Goal: Task Accomplishment & Management: Manage account settings

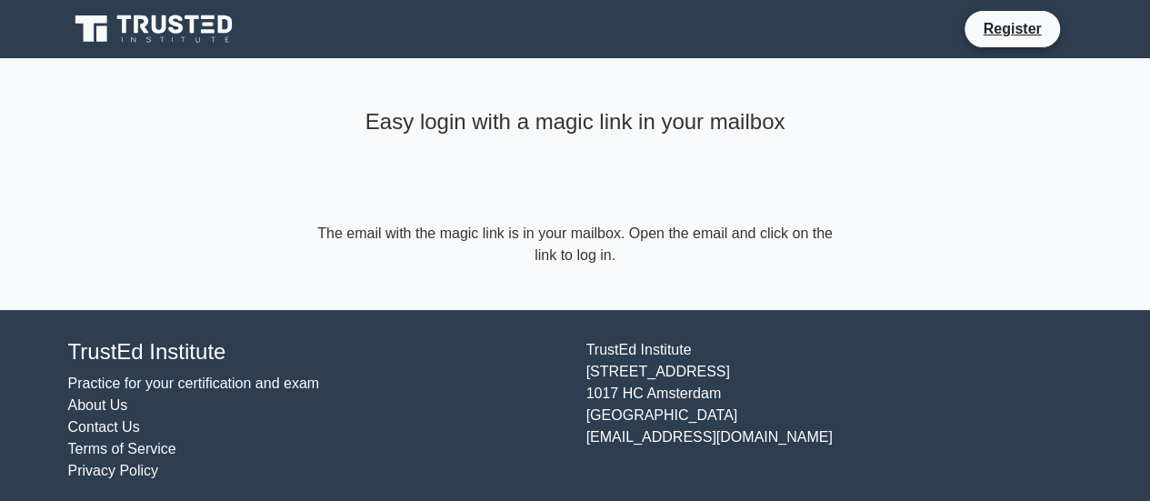
click at [1019, 28] on link "Register" at bounding box center [1012, 28] width 80 height 23
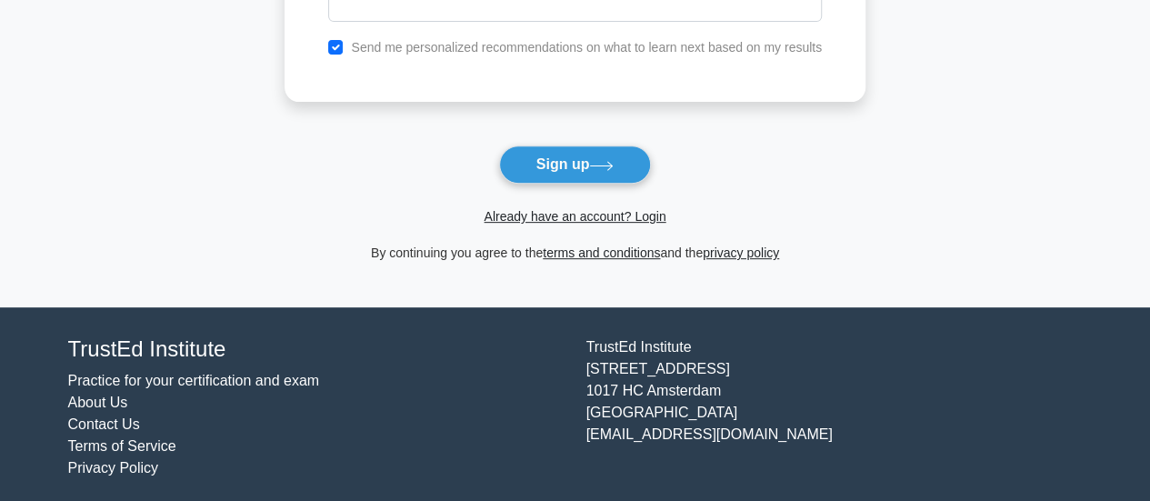
scroll to position [297, 0]
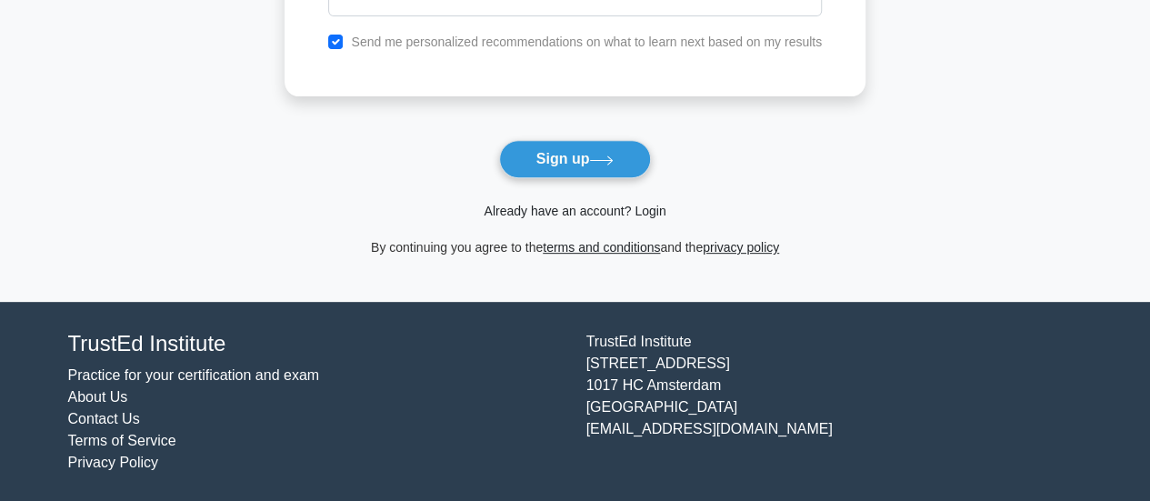
click at [598, 213] on link "Already have an account? Login" at bounding box center [575, 211] width 182 height 15
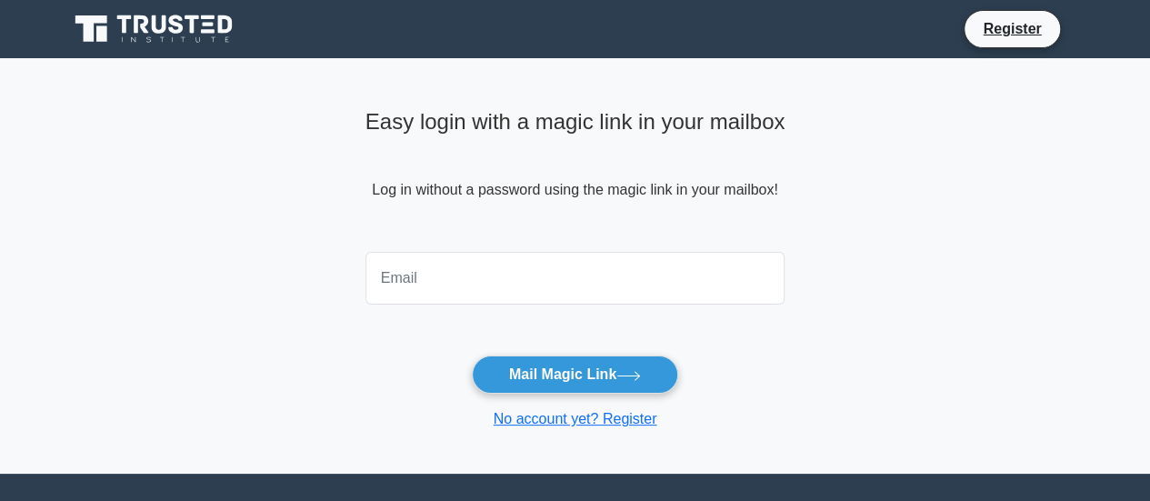
click at [527, 276] on input "email" at bounding box center [576, 278] width 420 height 53
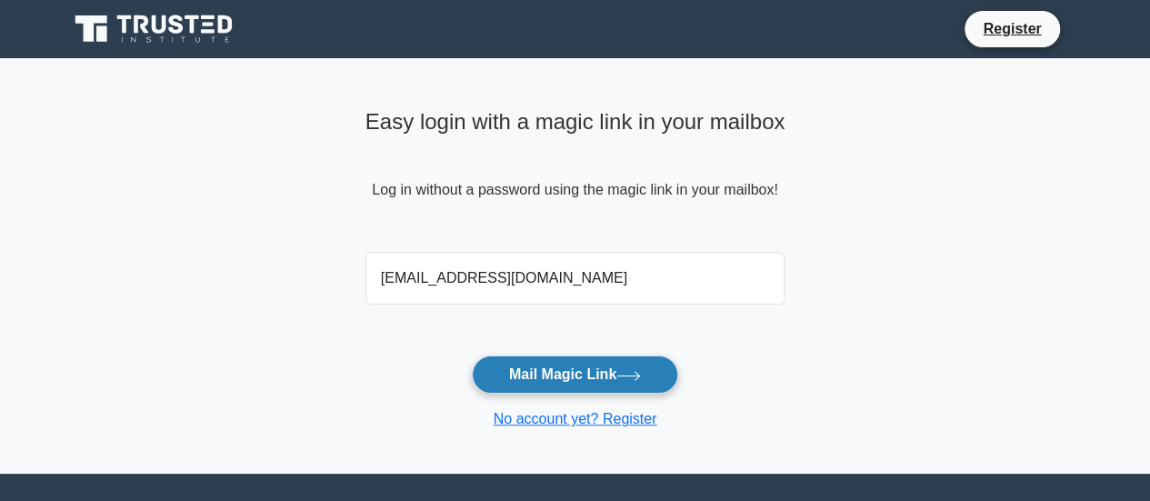
type input "[EMAIL_ADDRESS][DOMAIN_NAME]"
click at [566, 367] on button "Mail Magic Link" at bounding box center [575, 375] width 206 height 38
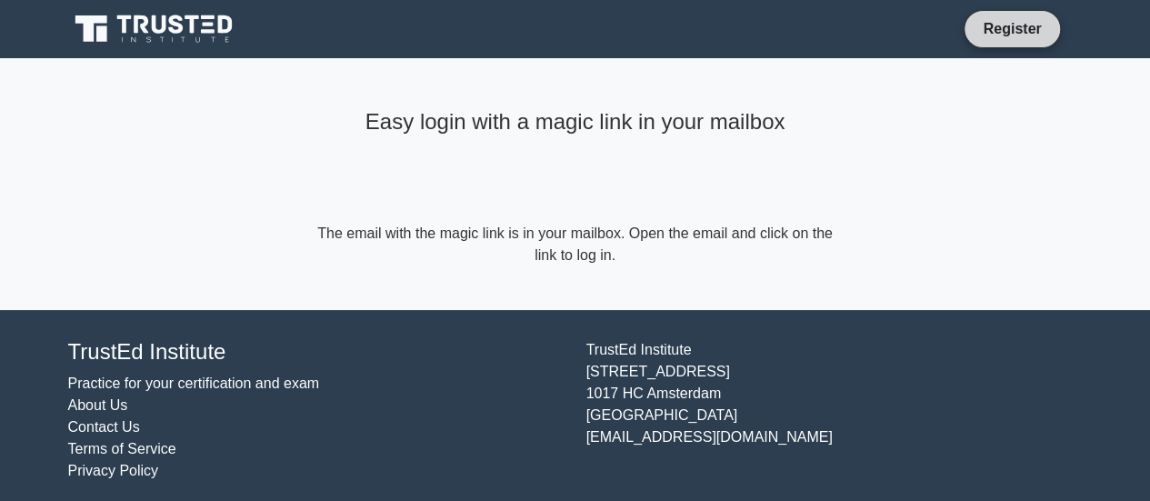
click at [1031, 32] on link "Register" at bounding box center [1012, 28] width 80 height 23
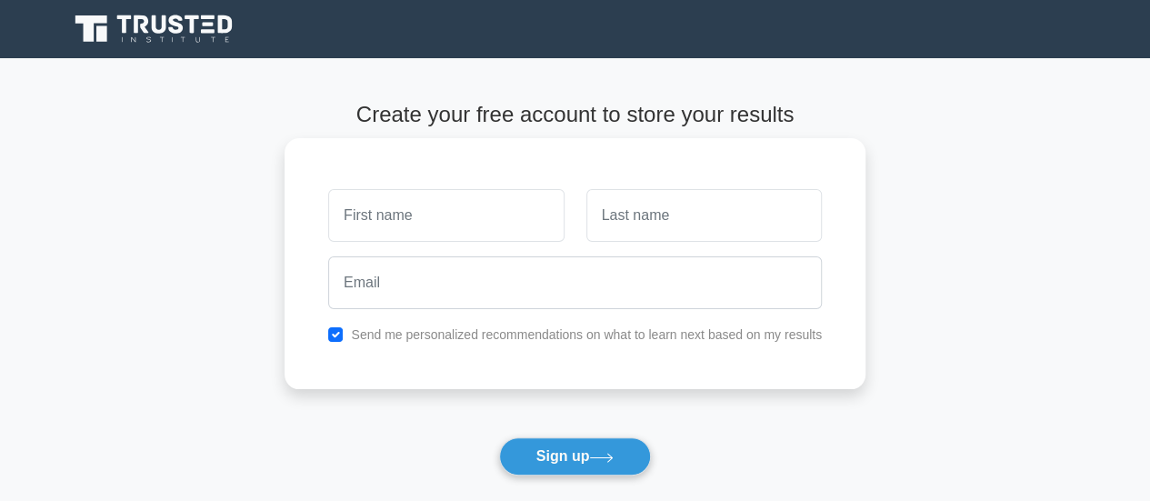
click at [504, 219] on input "text" at bounding box center [446, 215] width 236 height 53
click at [338, 331] on input "checkbox" at bounding box center [335, 334] width 15 height 15
checkbox input "false"
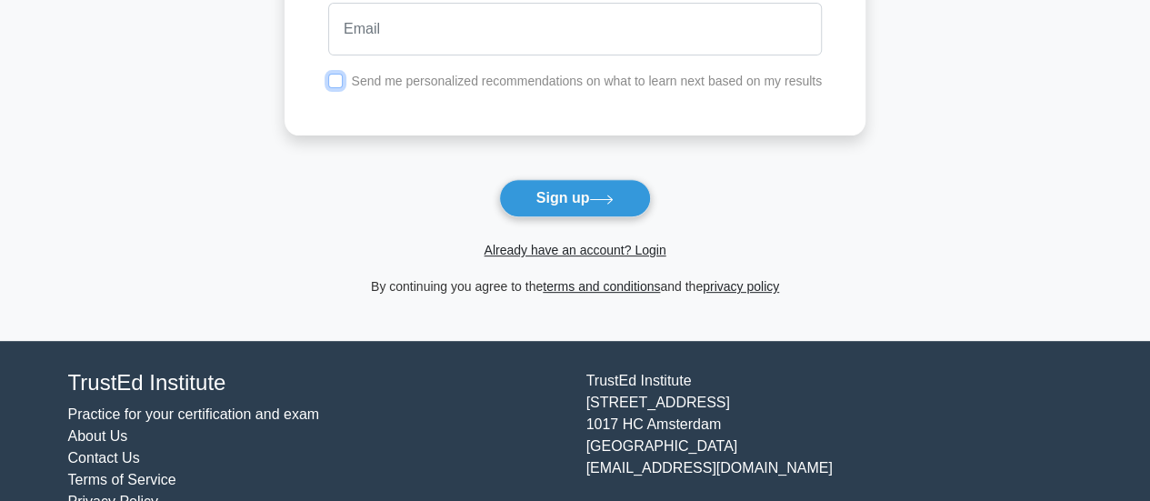
scroll to position [273, 0]
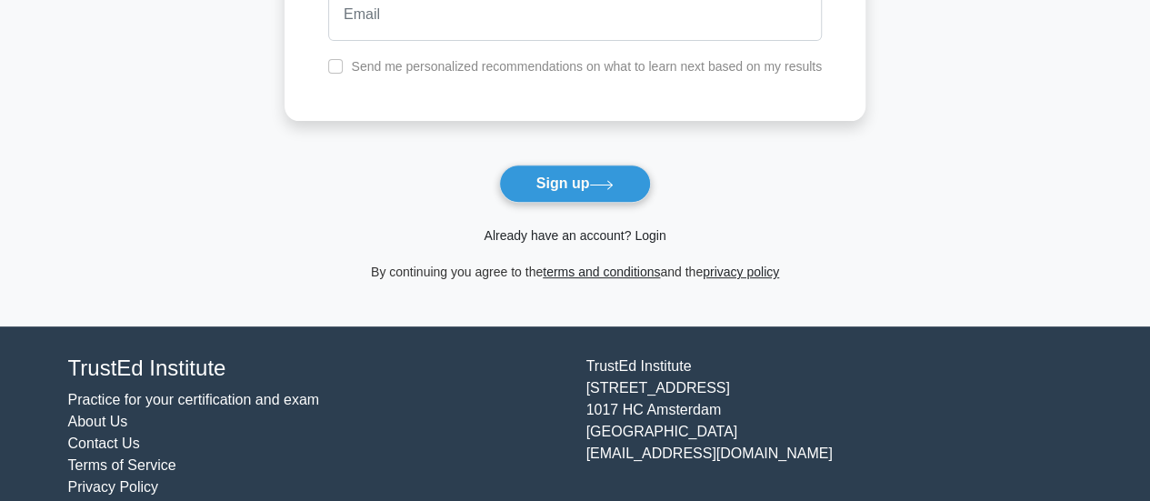
click at [650, 234] on link "Already have an account? Login" at bounding box center [575, 235] width 182 height 15
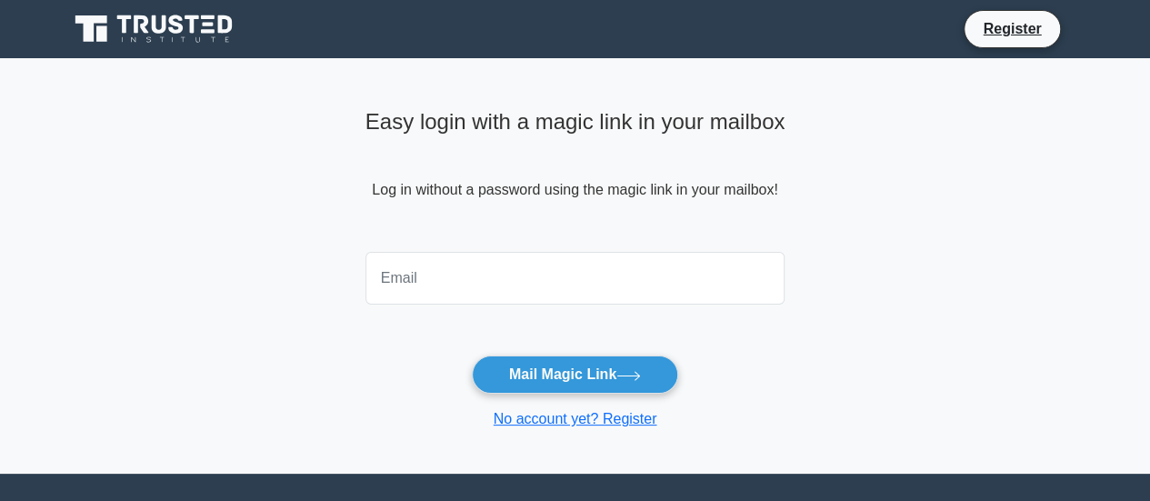
click at [507, 277] on input "email" at bounding box center [576, 278] width 420 height 53
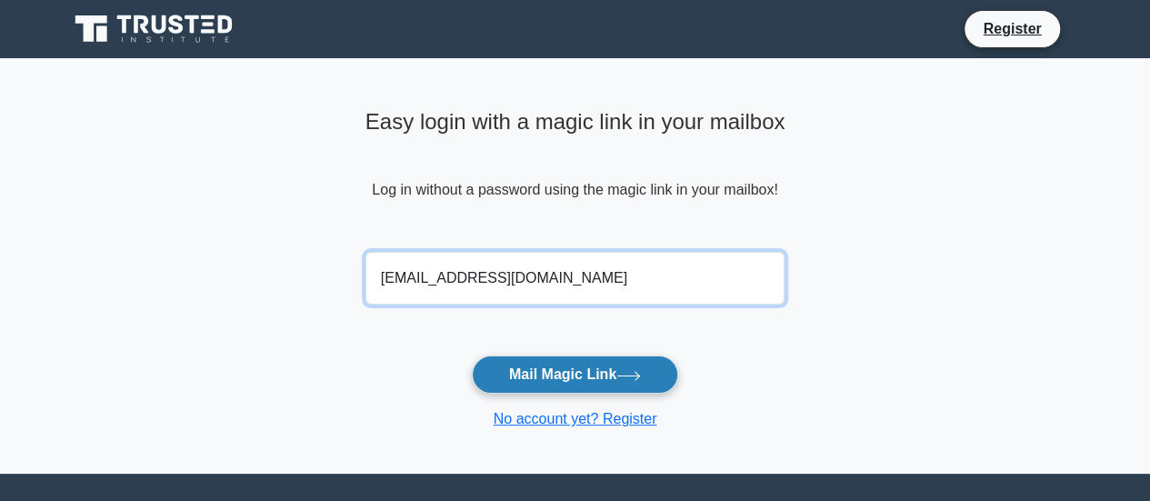
type input "raman.goel@hotmail.com"
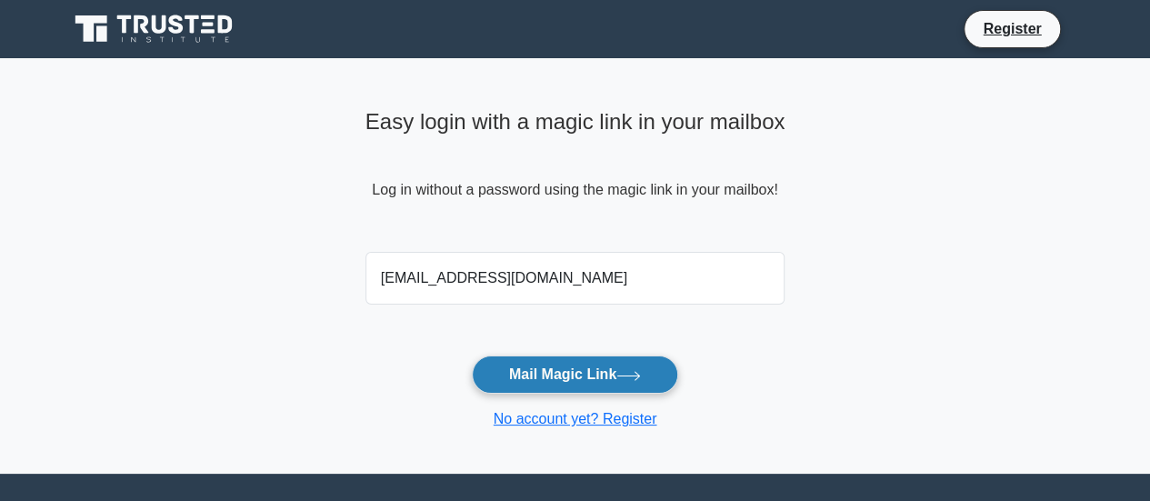
click at [567, 371] on button "Mail Magic Link" at bounding box center [575, 375] width 206 height 38
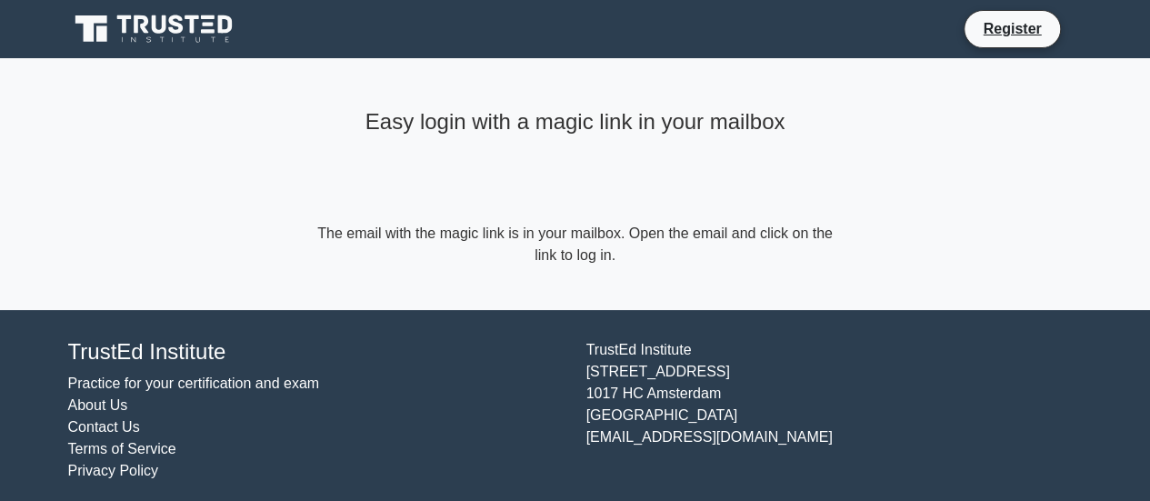
click at [571, 261] on form "The email with the magic link is in your mailbox. Open the email and click on t…" at bounding box center [576, 245] width 524 height 44
click at [1004, 32] on link "Register" at bounding box center [1012, 28] width 80 height 23
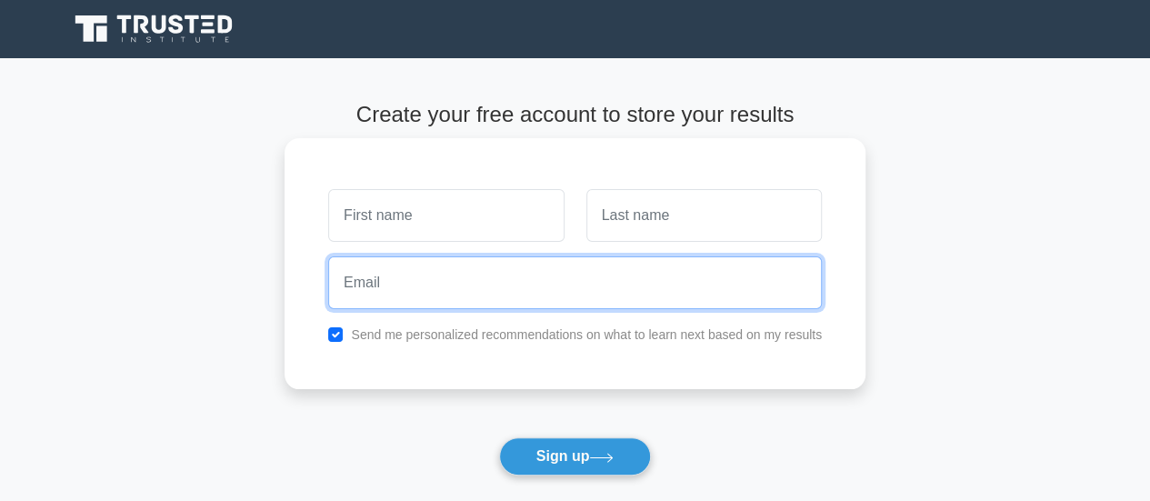
click at [454, 292] on input "email" at bounding box center [575, 282] width 494 height 53
type input "[EMAIL_ADDRESS][DOMAIN_NAME]"
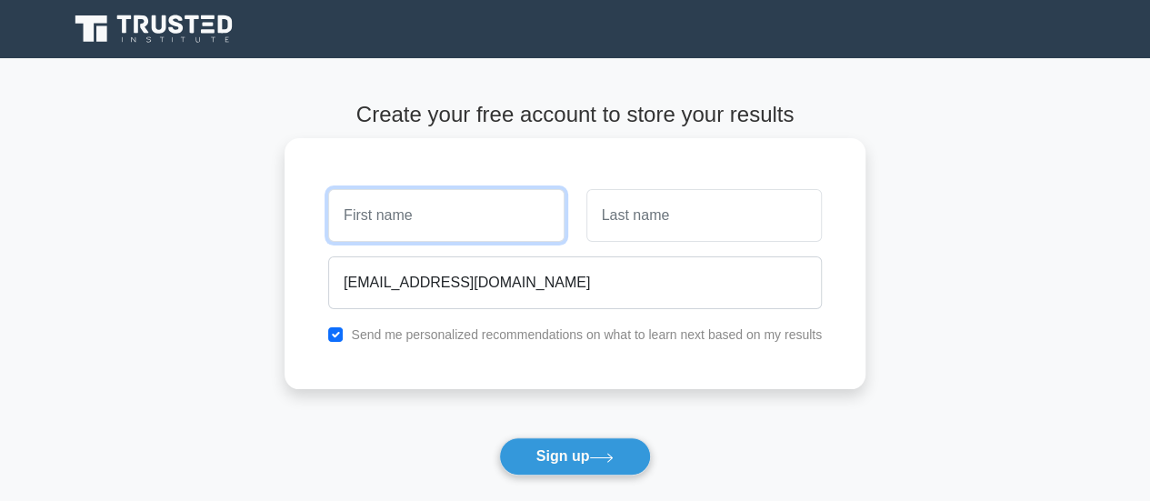
click at [438, 226] on input "text" at bounding box center [446, 215] width 236 height 53
type input "Raman"
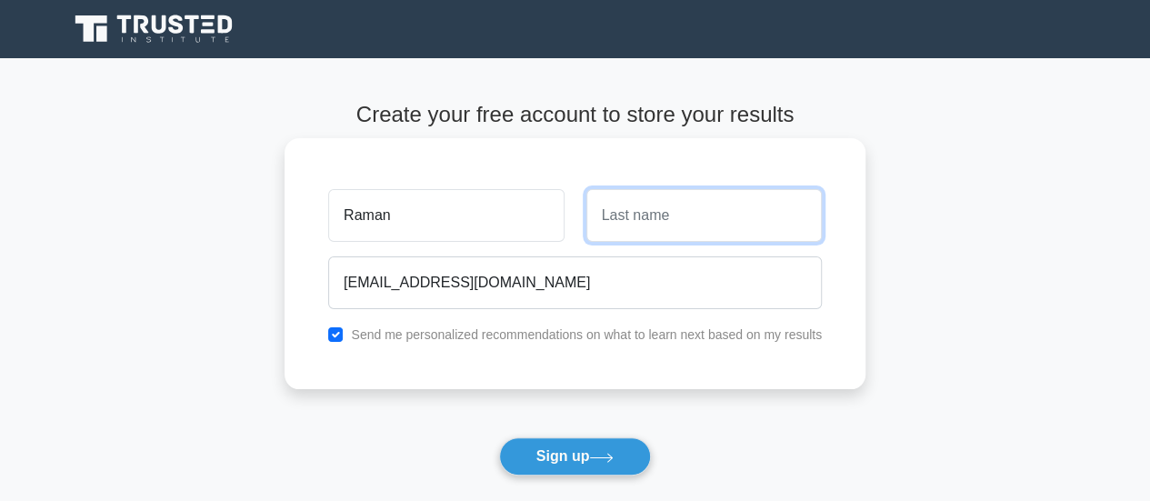
click at [620, 228] on input "text" at bounding box center [705, 215] width 236 height 53
type input "Mr"
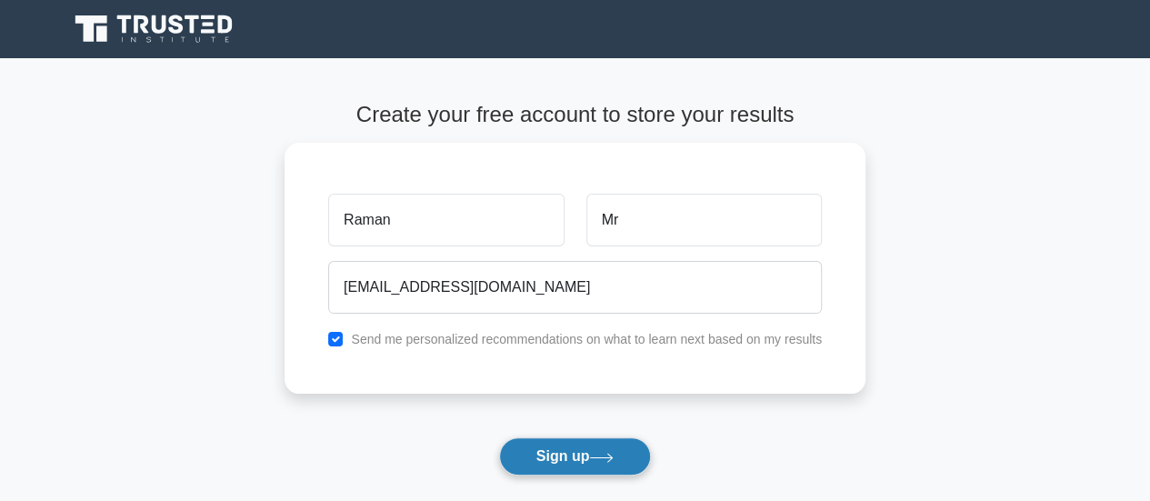
click at [563, 453] on button "Sign up" at bounding box center [575, 456] width 153 height 38
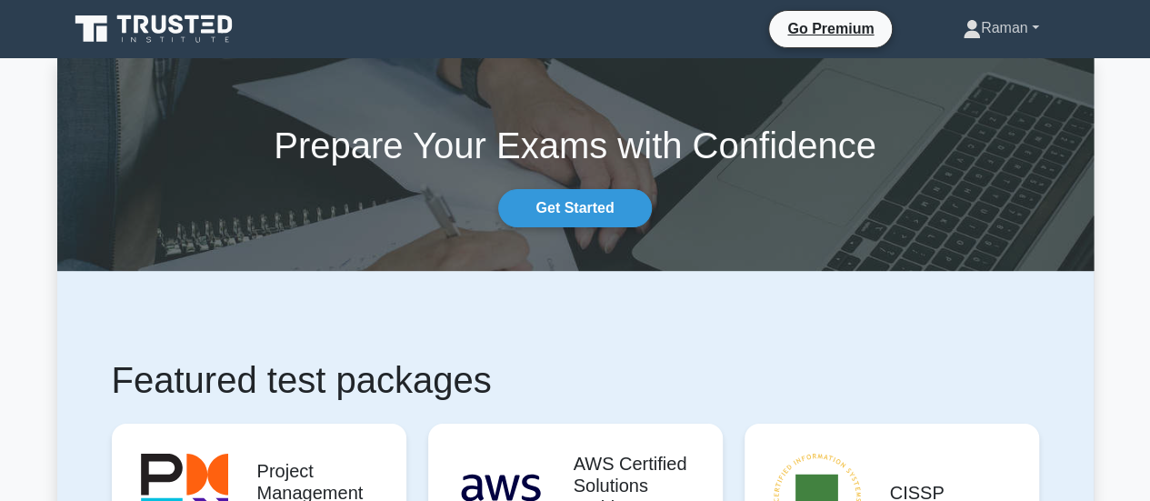
click at [1029, 26] on link "Raman" at bounding box center [1001, 28] width 164 height 36
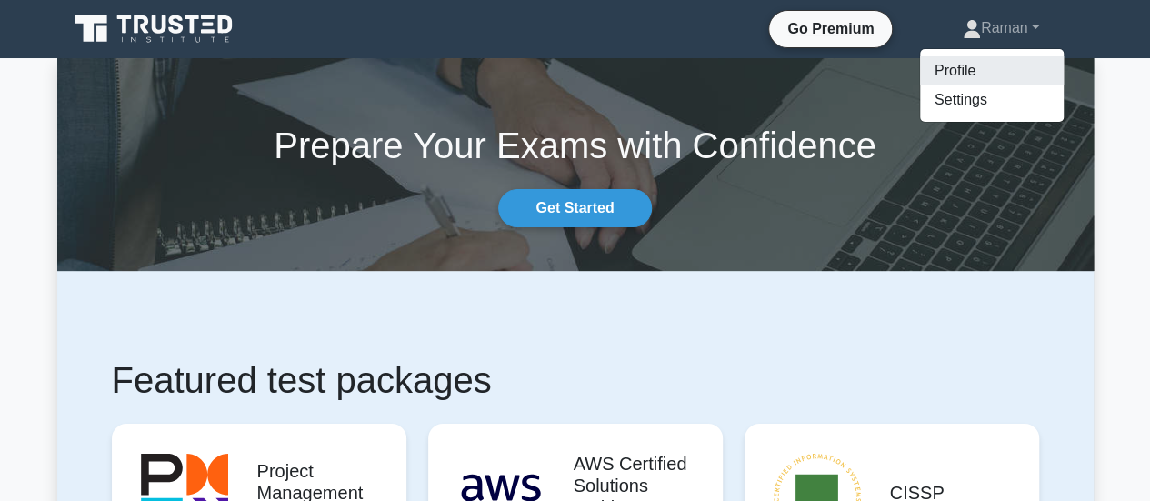
click at [936, 68] on link "Profile" at bounding box center [992, 70] width 144 height 29
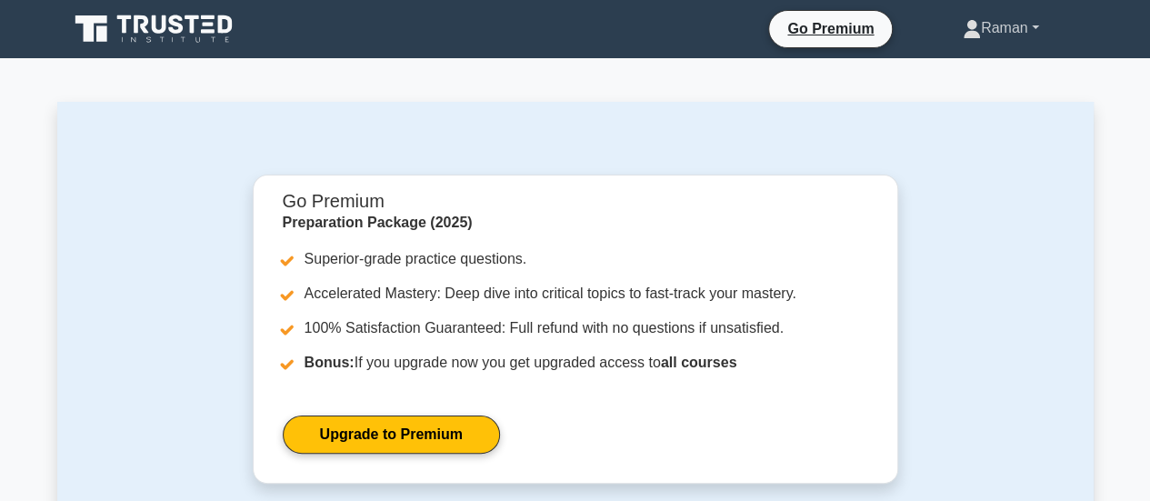
click at [991, 28] on link "Raman" at bounding box center [1001, 28] width 164 height 36
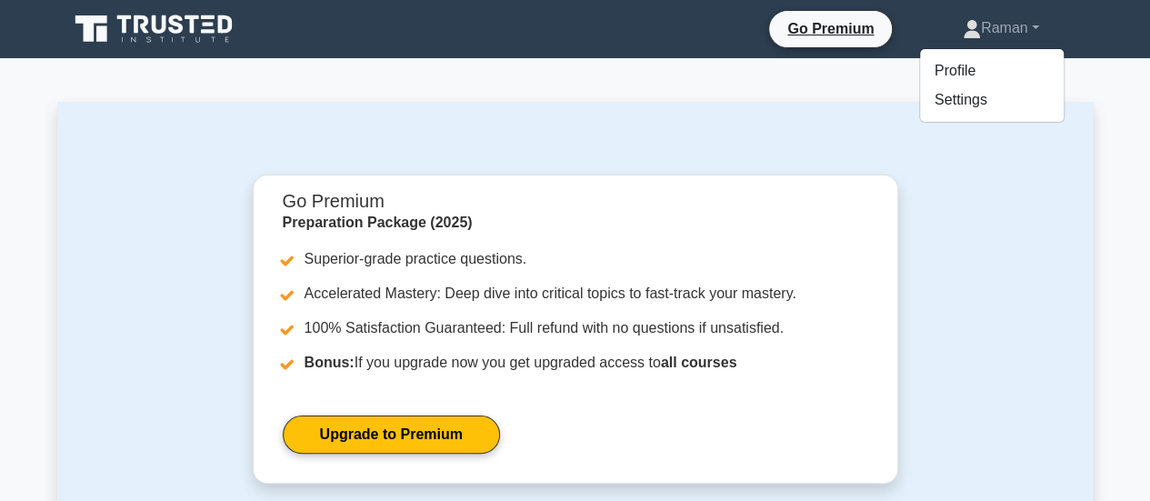
click at [146, 111] on div "Go Premium Preparation Package (2025) Superior-grade practice questions. Accele…" at bounding box center [575, 440] width 1037 height 677
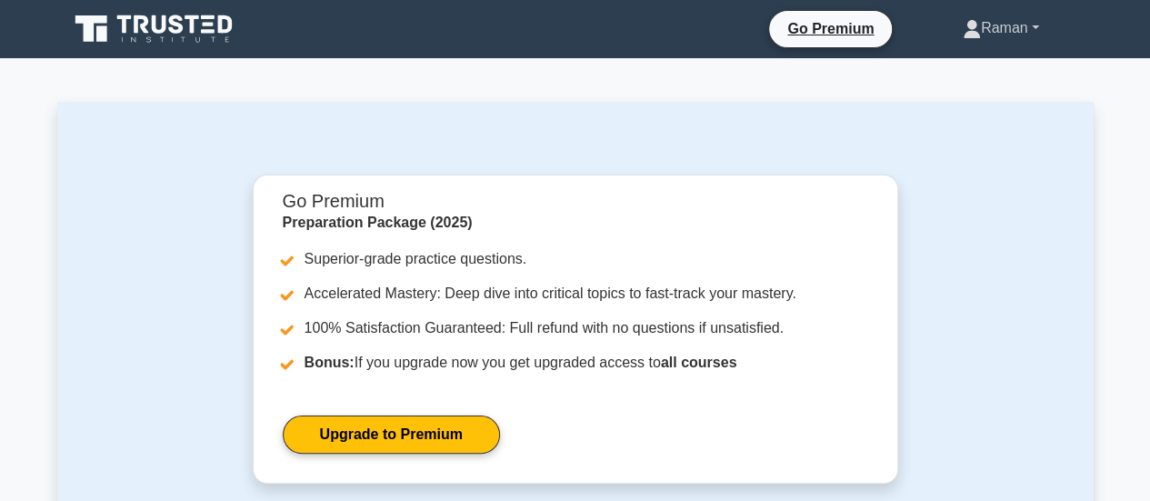
click at [989, 28] on link "Raman" at bounding box center [1001, 28] width 164 height 36
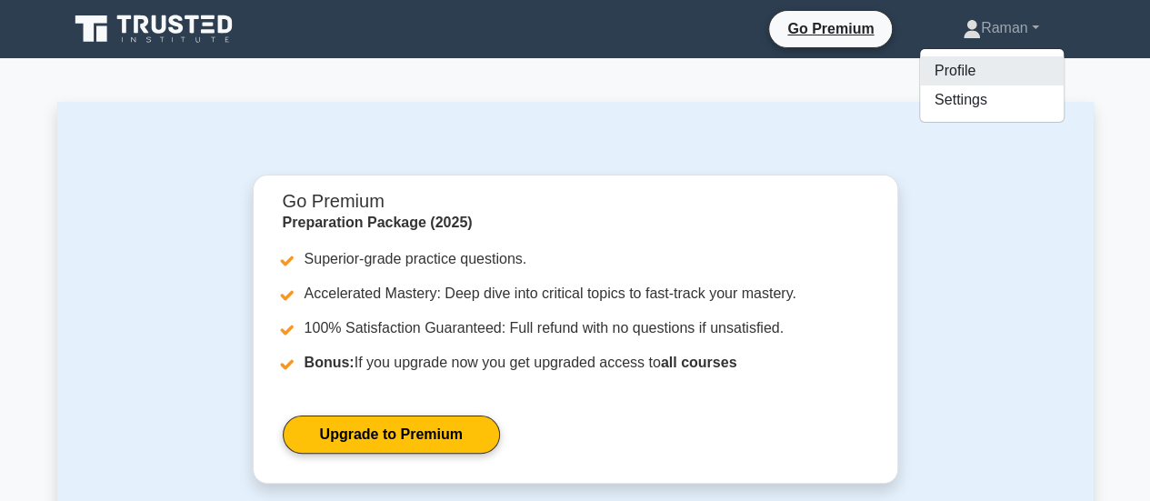
click at [932, 75] on link "Profile" at bounding box center [992, 70] width 144 height 29
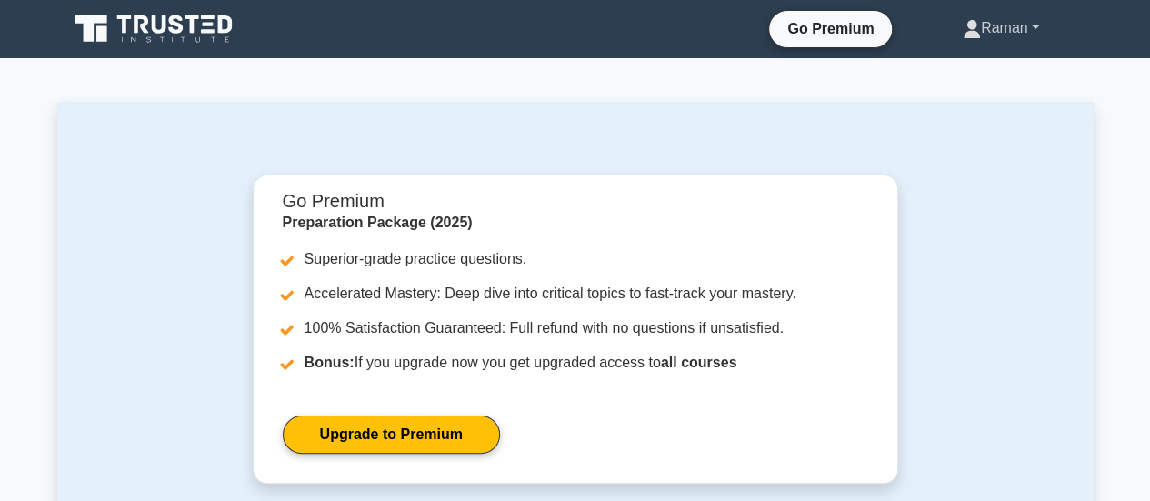
click at [993, 30] on link "Raman" at bounding box center [1001, 28] width 164 height 36
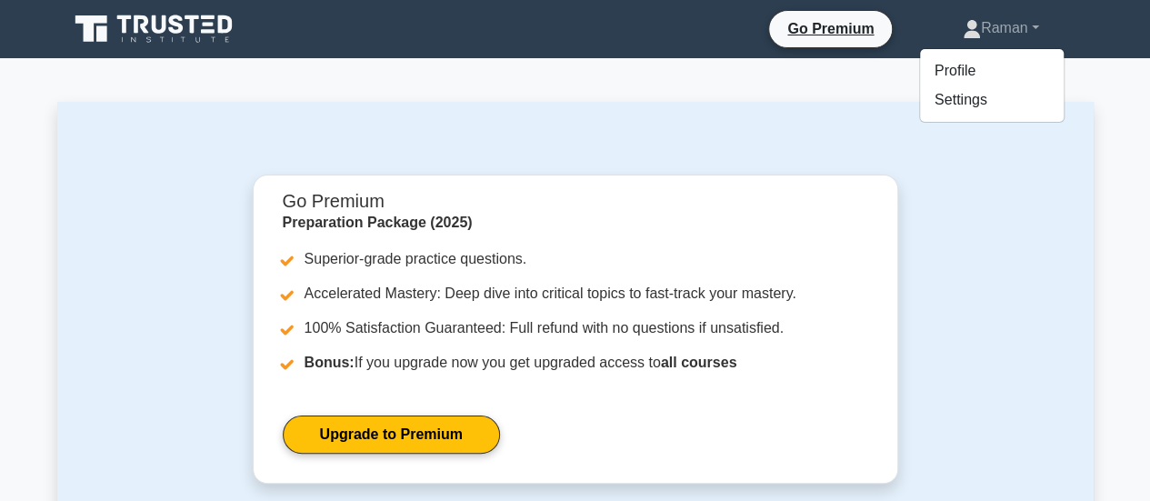
click at [1024, 172] on div at bounding box center [575, 167] width 949 height 15
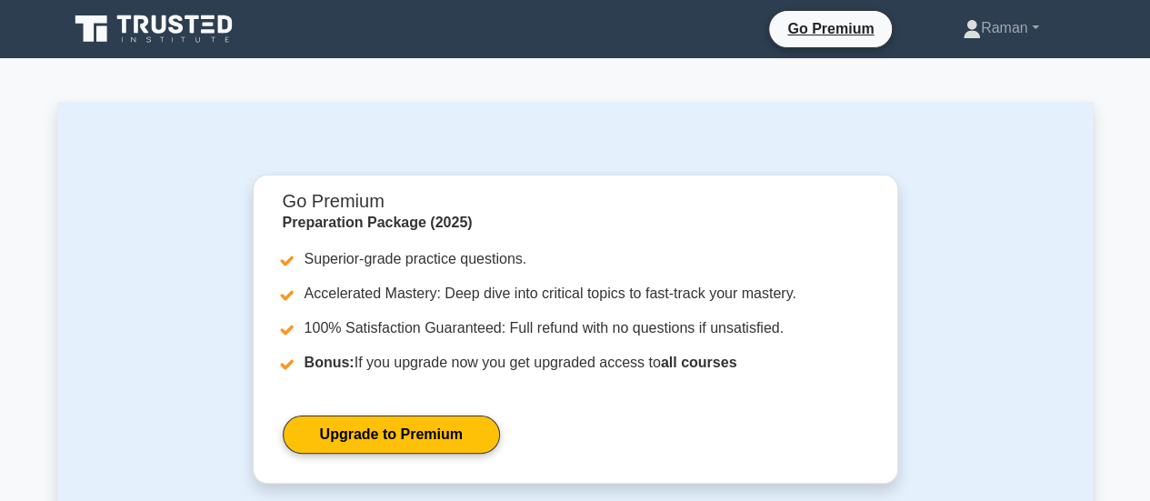
click at [208, 31] on icon at bounding box center [209, 31] width 14 height 4
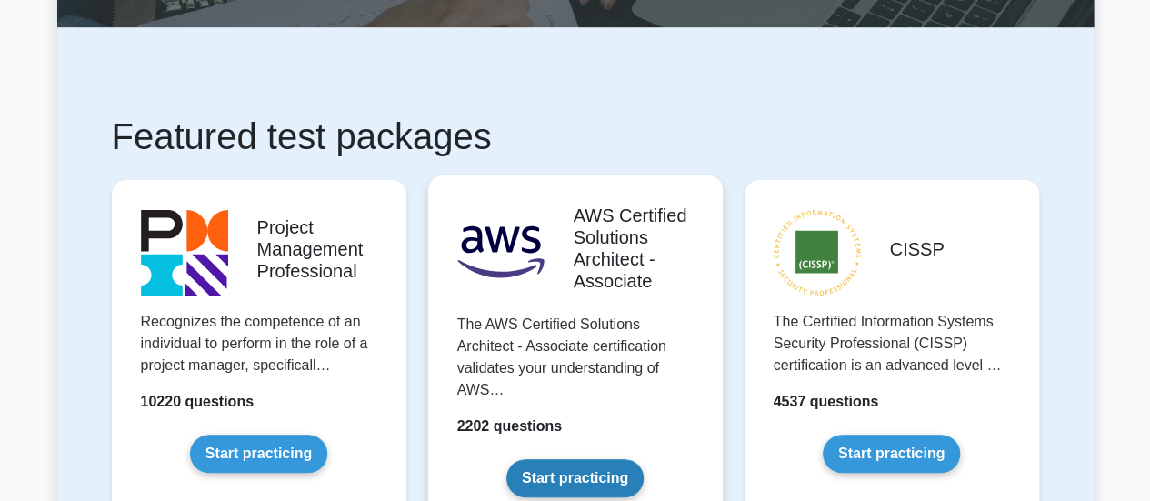
scroll to position [273, 0]
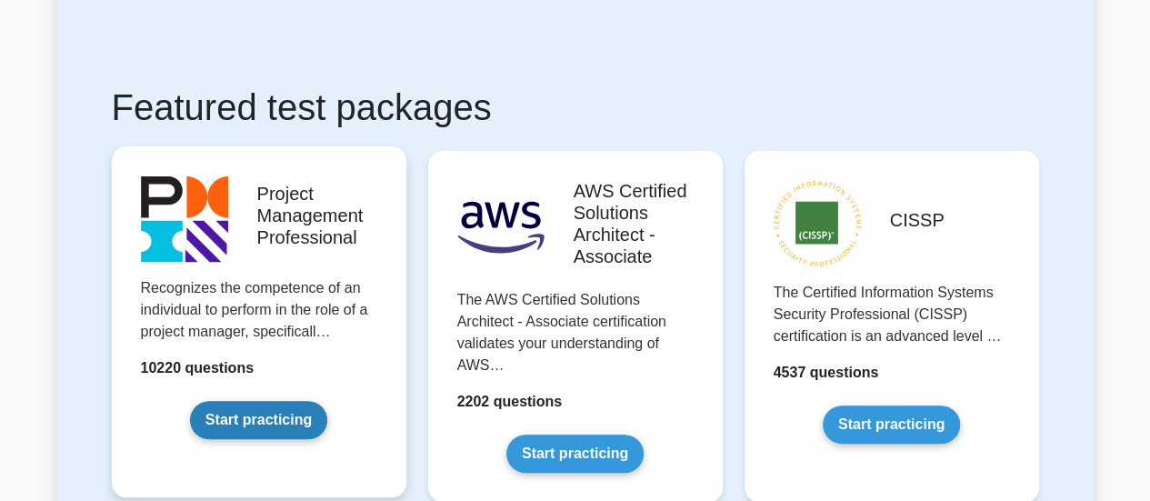
click at [278, 419] on link "Start practicing" at bounding box center [258, 420] width 137 height 38
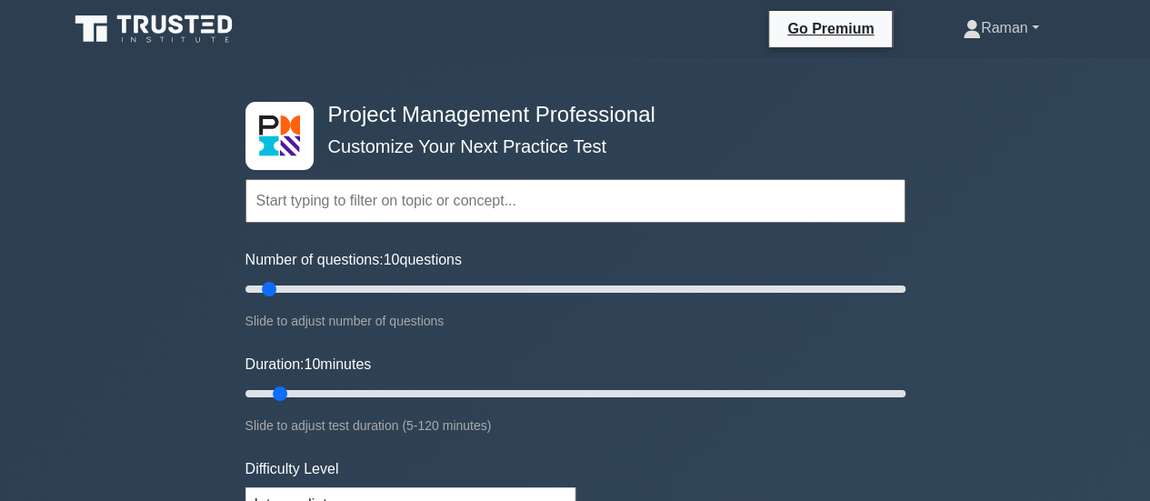
click at [1030, 23] on link "Raman" at bounding box center [1001, 28] width 164 height 36
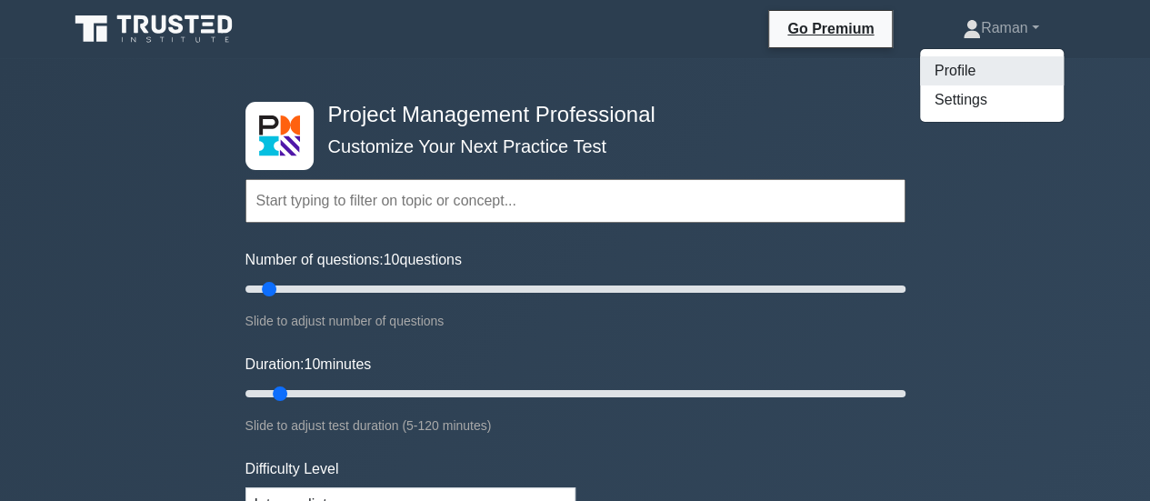
click at [962, 75] on link "Profile" at bounding box center [992, 70] width 144 height 29
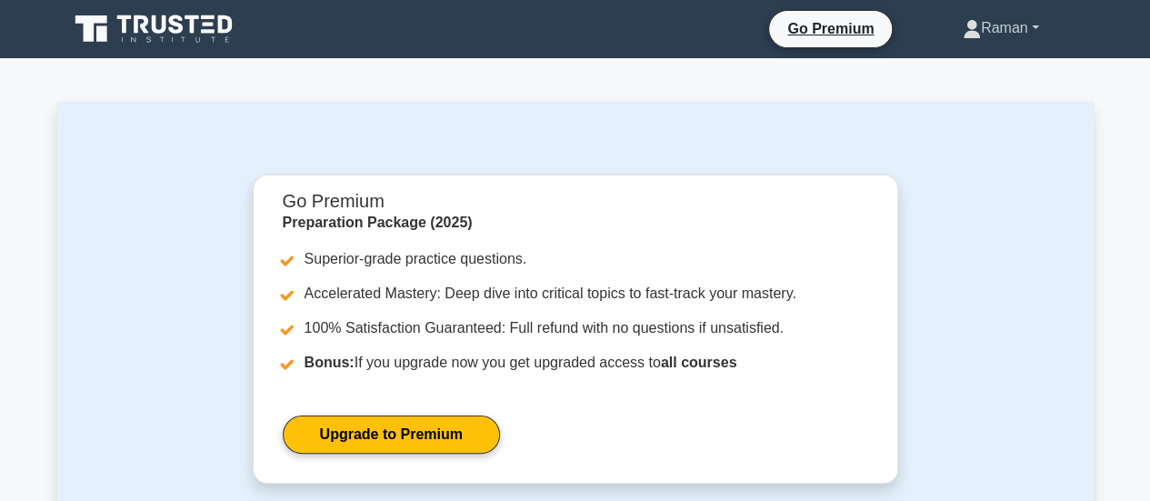
click at [1037, 30] on link "Raman" at bounding box center [1001, 28] width 164 height 36
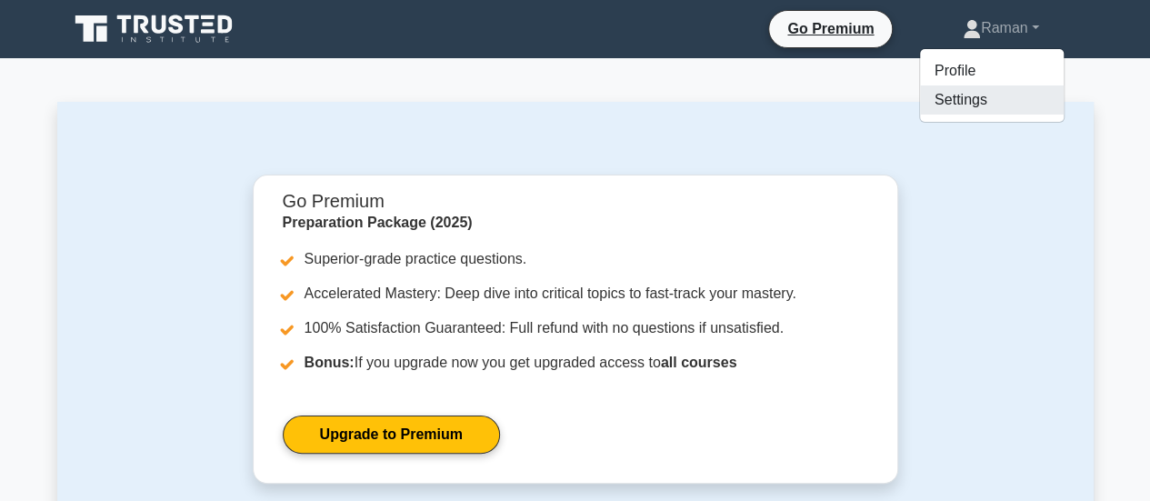
click at [937, 106] on link "Settings" at bounding box center [992, 99] width 144 height 29
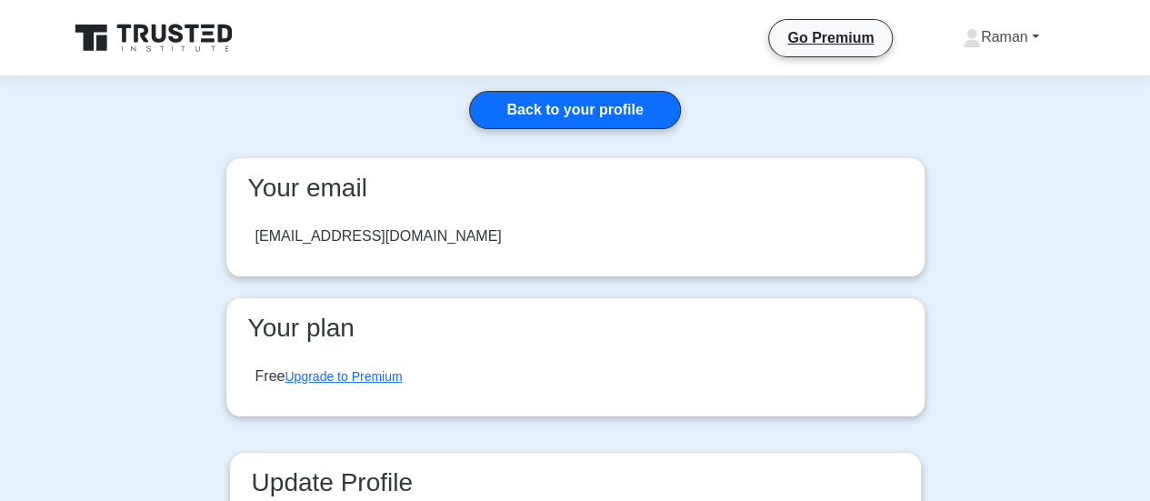
click at [1030, 35] on link "Raman" at bounding box center [1001, 37] width 164 height 36
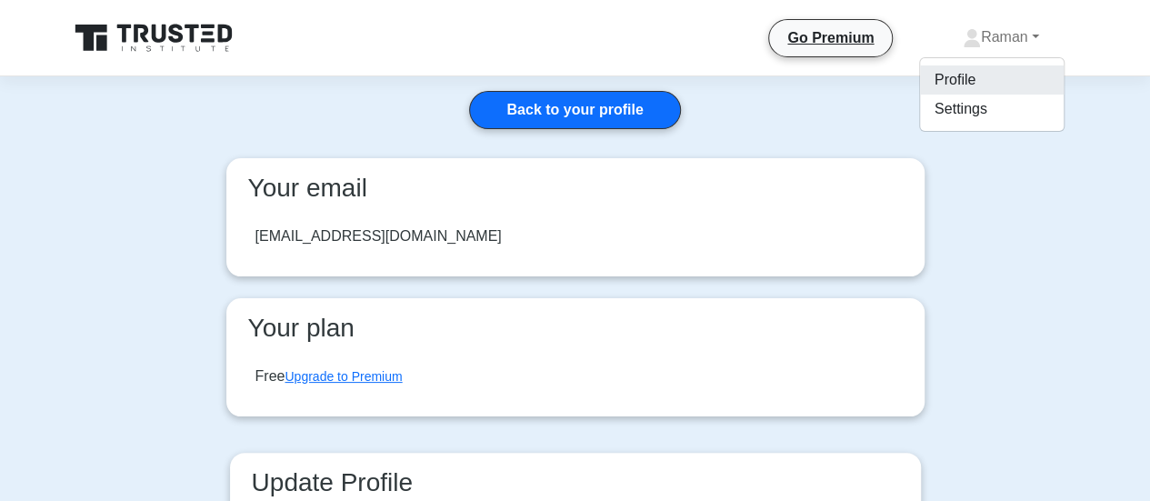
click at [953, 81] on link "Profile" at bounding box center [992, 79] width 144 height 29
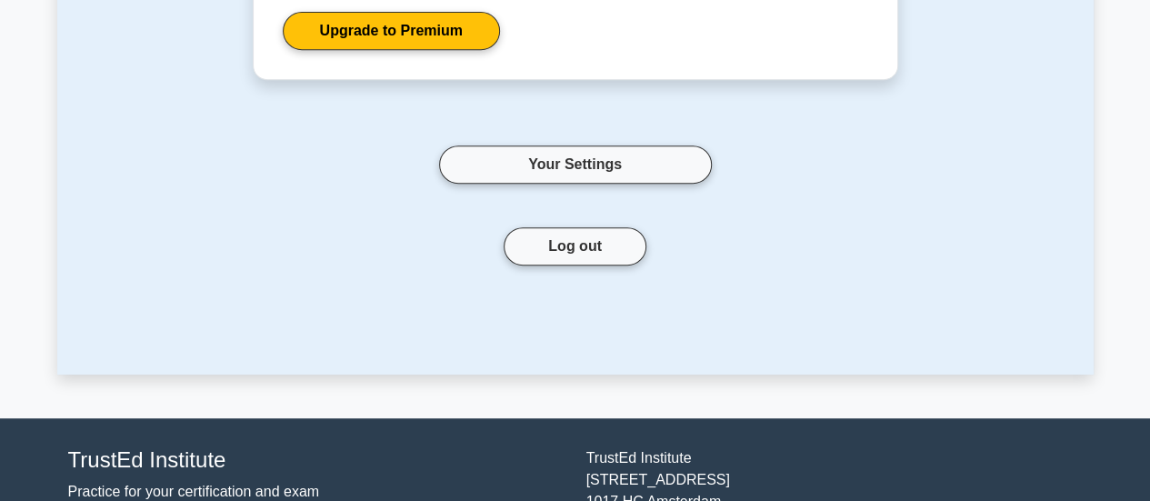
scroll to position [455, 0]
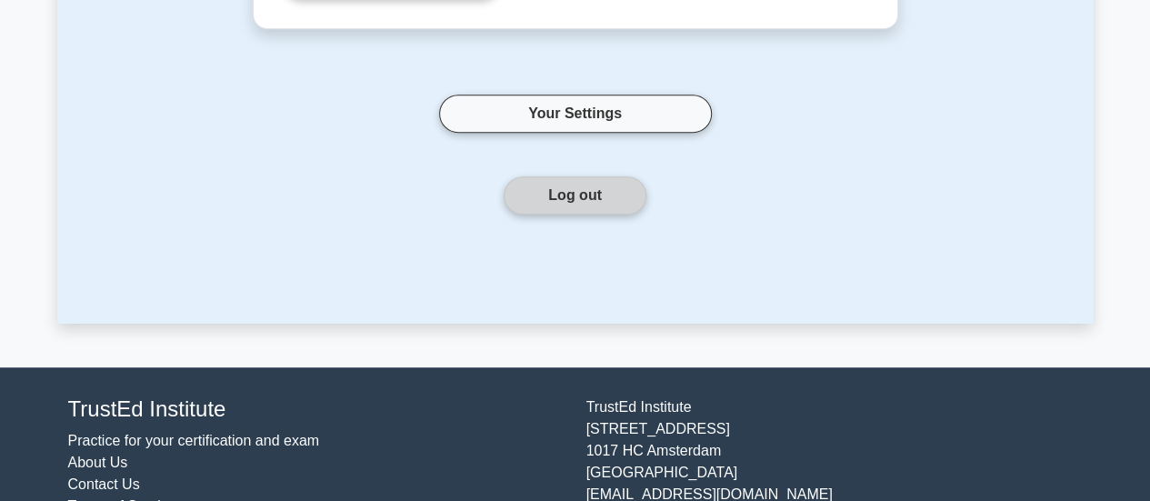
click at [586, 202] on button "Log out" at bounding box center [575, 195] width 143 height 38
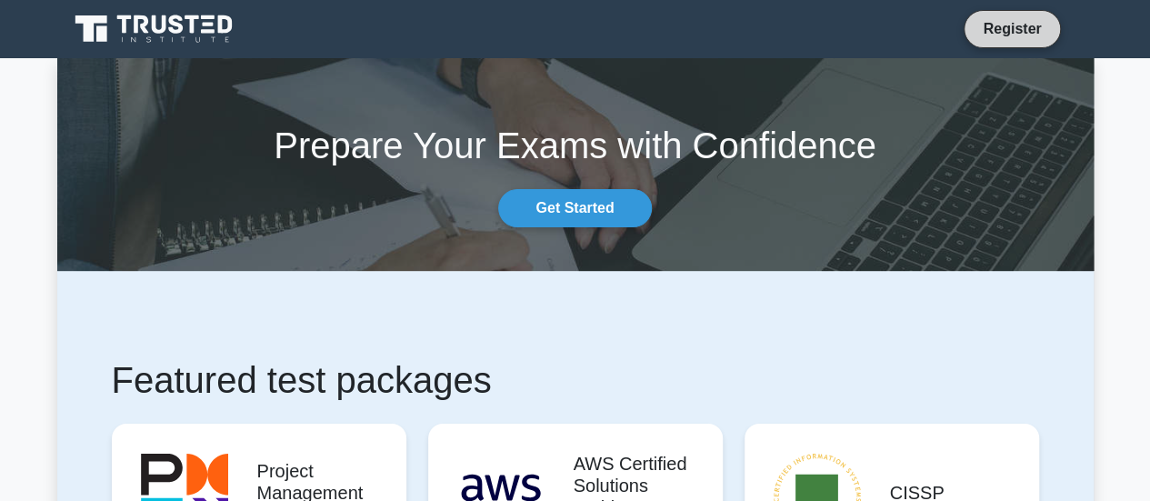
click at [1017, 26] on link "Register" at bounding box center [1012, 28] width 80 height 23
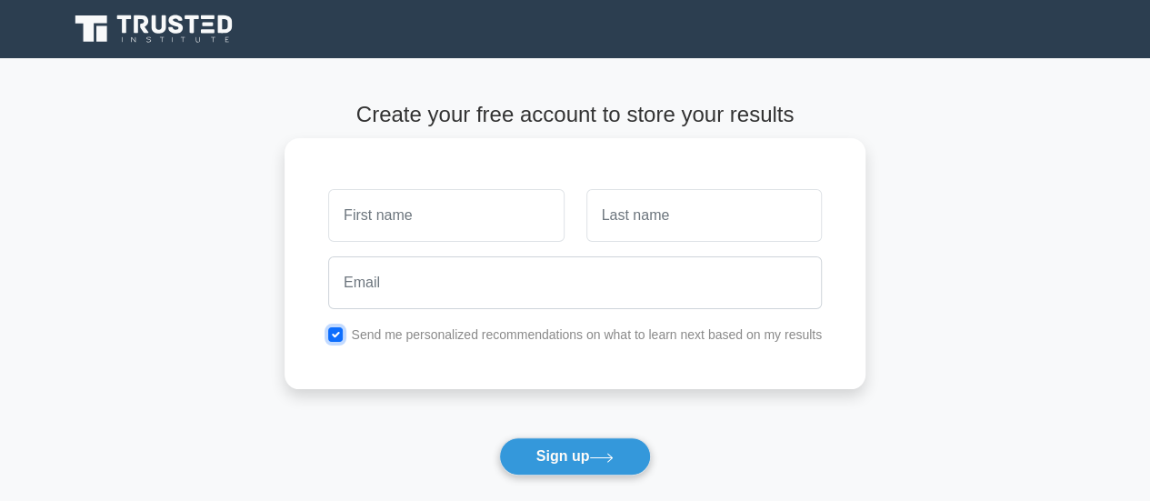
click input "checkbox"
checkbox input "false"
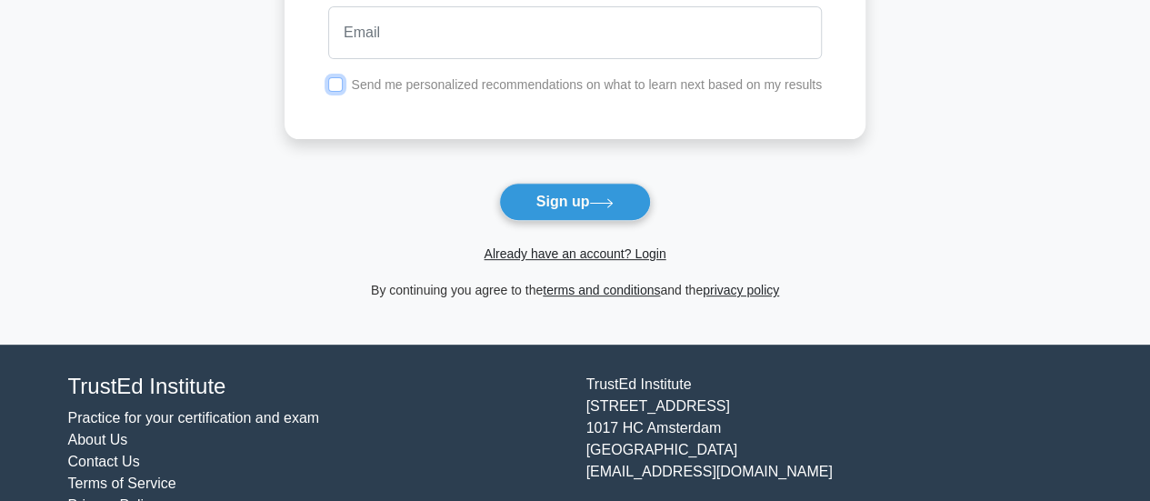
scroll to position [273, 0]
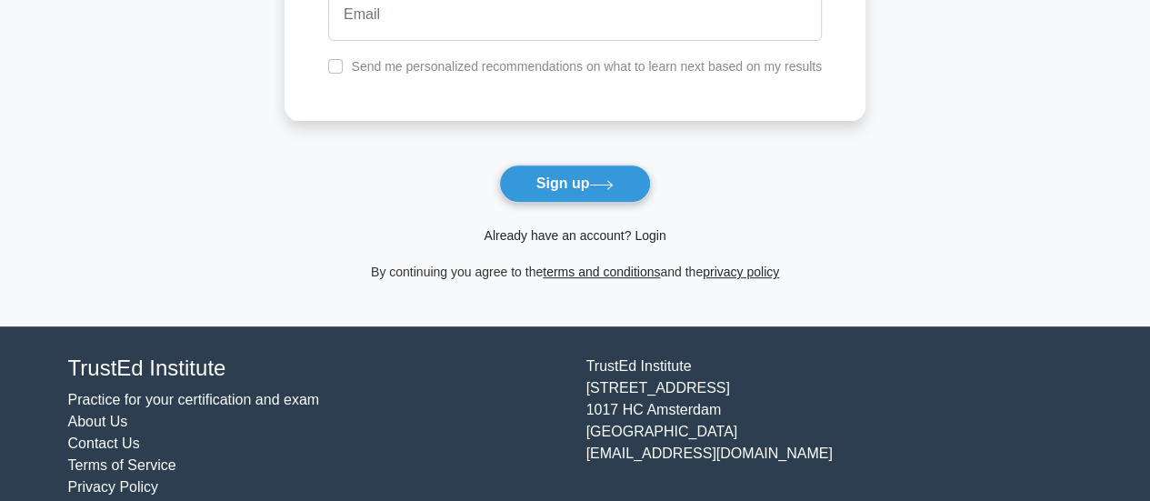
click link "Already have an account? Login"
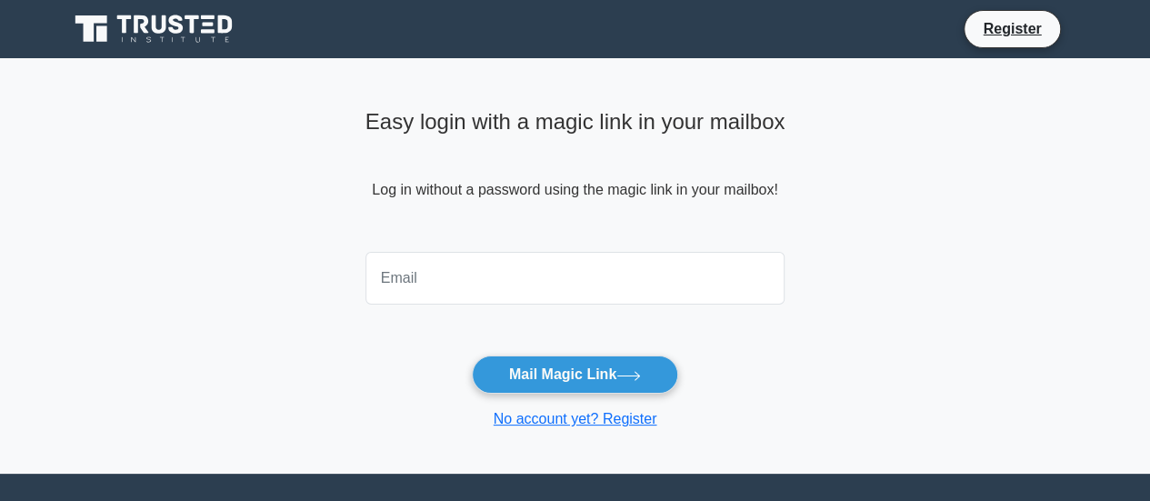
click at [478, 273] on input "email" at bounding box center [576, 278] width 420 height 53
type input "ra111man@gmail.com"
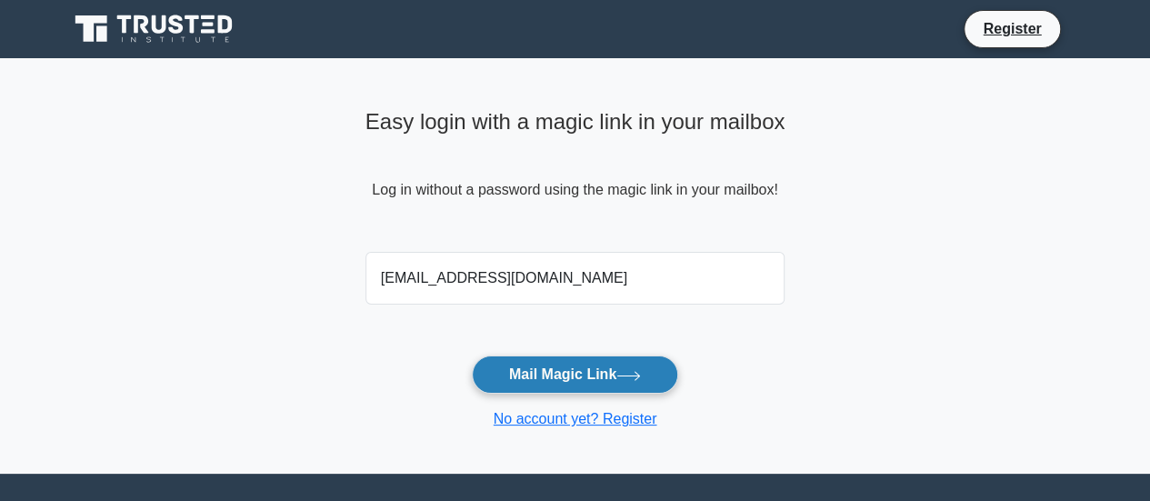
click at [568, 368] on button "Mail Magic Link" at bounding box center [575, 375] width 206 height 38
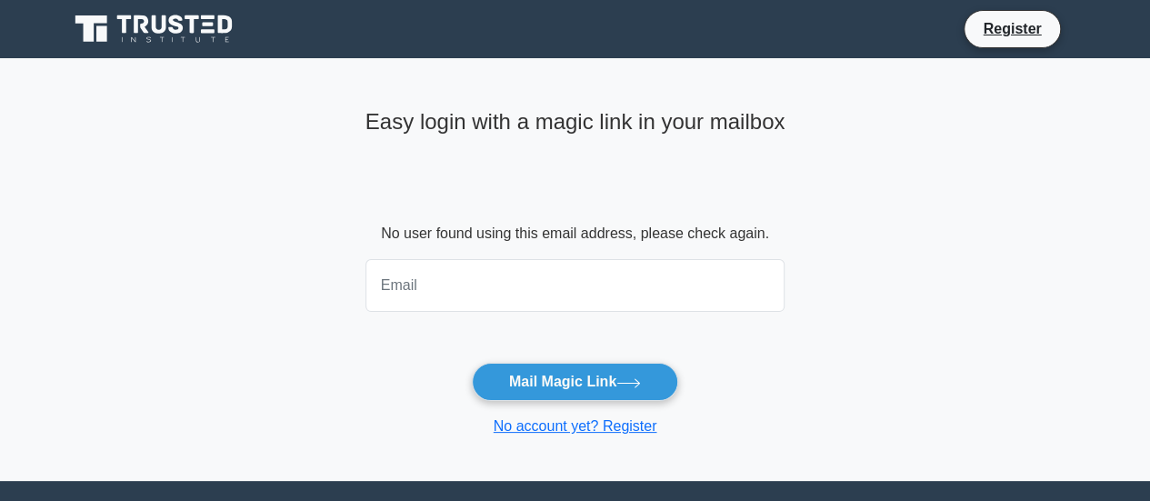
click at [497, 279] on input "email" at bounding box center [576, 285] width 420 height 53
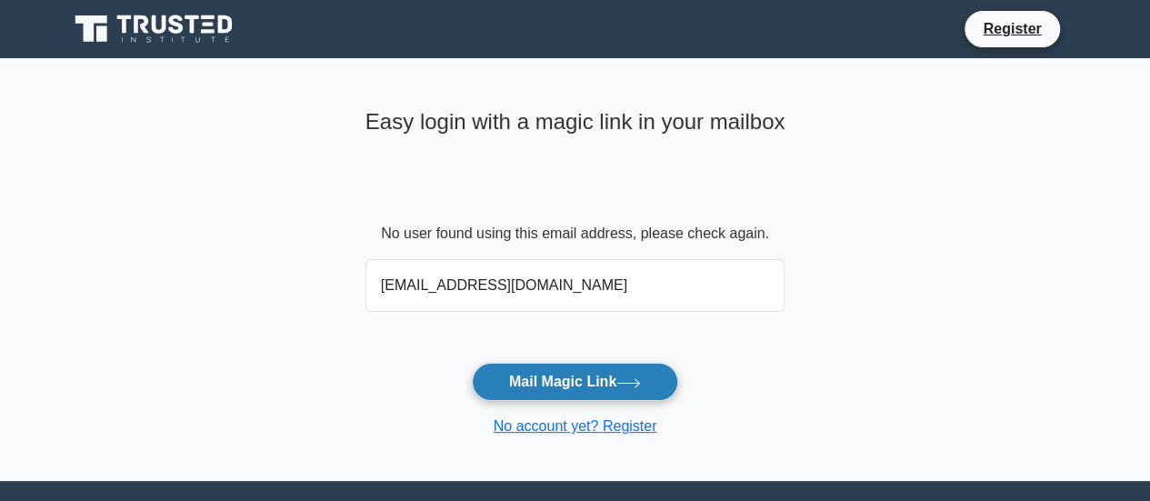
type input "[EMAIL_ADDRESS][DOMAIN_NAME]"
click at [557, 383] on button "Mail Magic Link" at bounding box center [575, 382] width 206 height 38
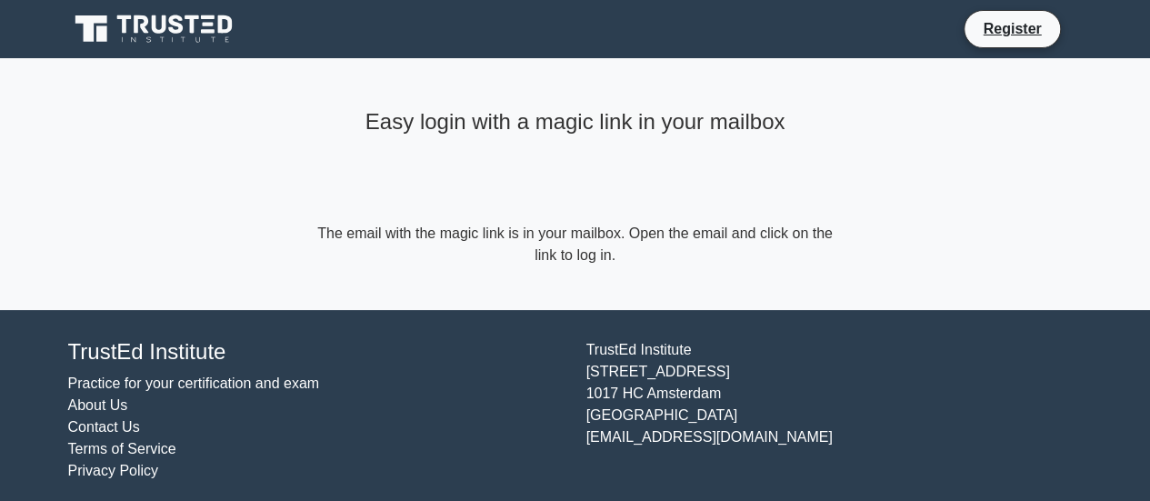
click at [551, 259] on form "The email with the magic link is in your mailbox. Open the email and click on t…" at bounding box center [576, 245] width 524 height 44
